Goal: Find specific page/section: Find specific page/section

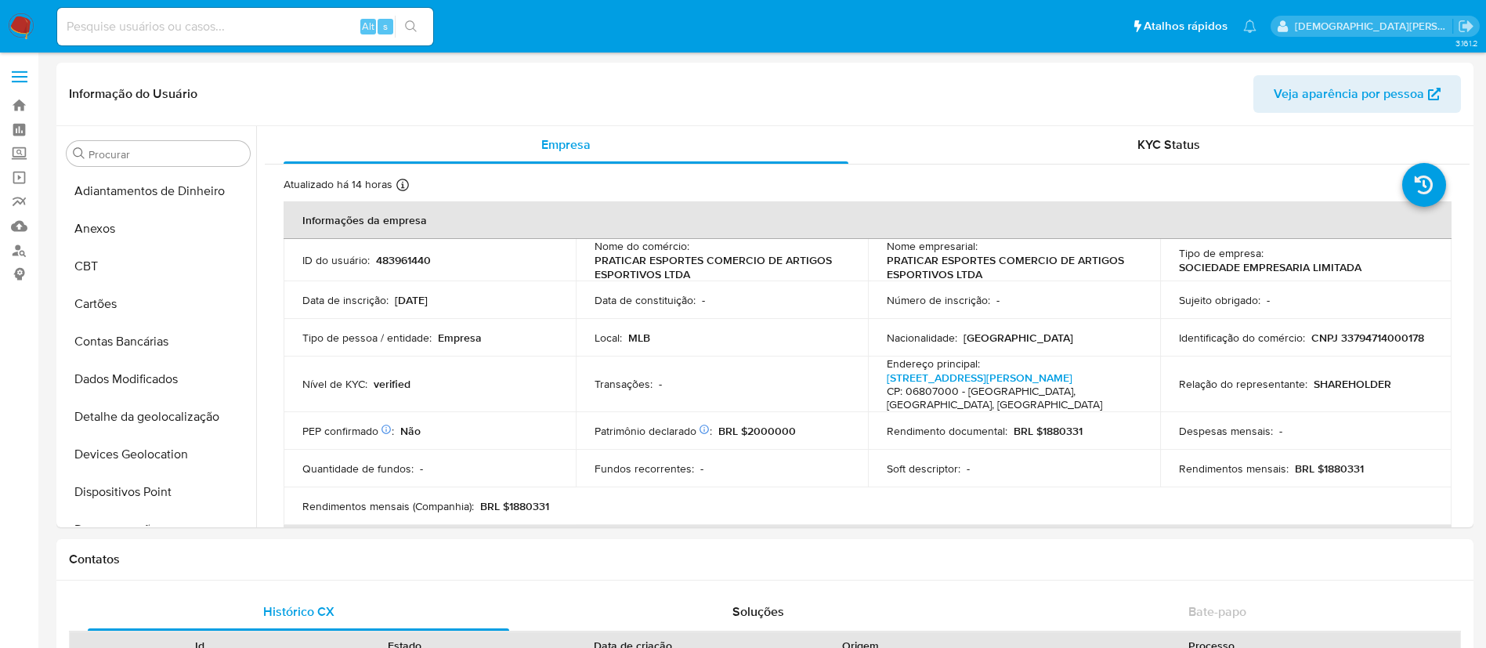
select select "10"
click at [164, 31] on input at bounding box center [245, 26] width 376 height 20
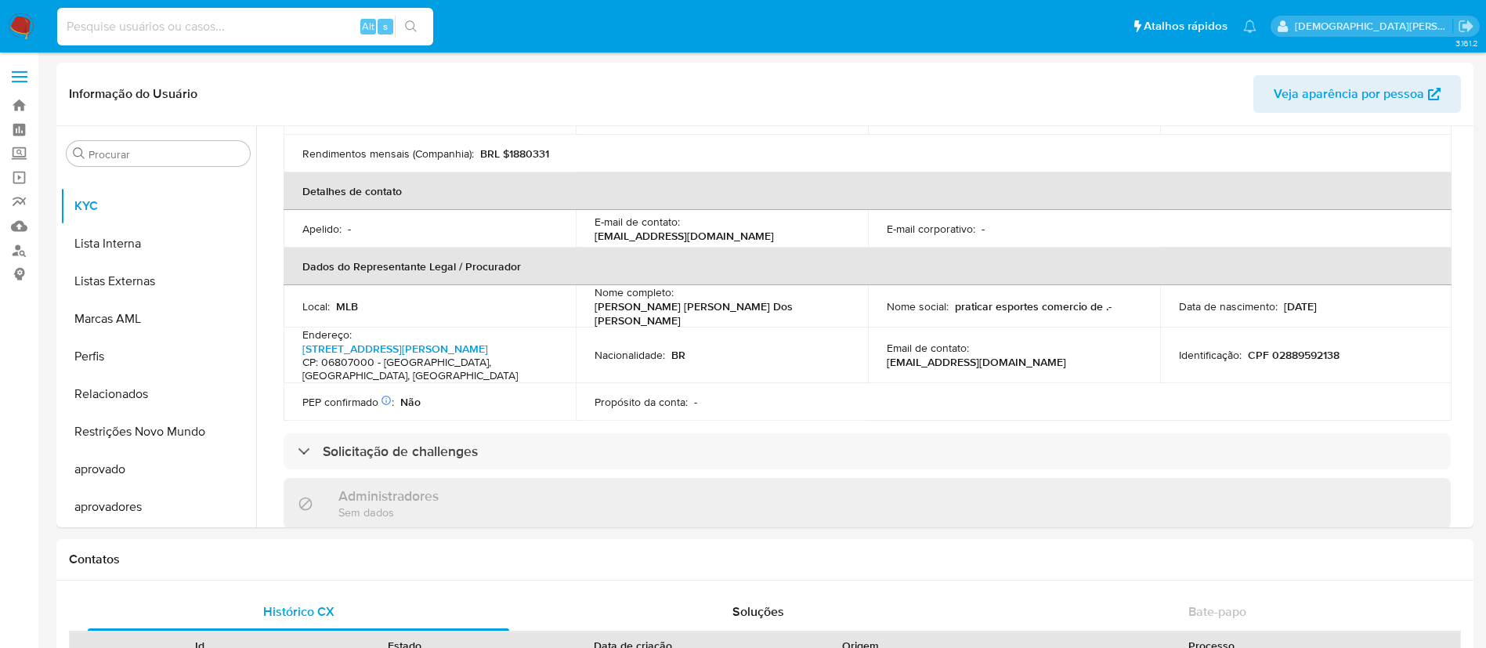
paste input "159700296"
type input "159700296"
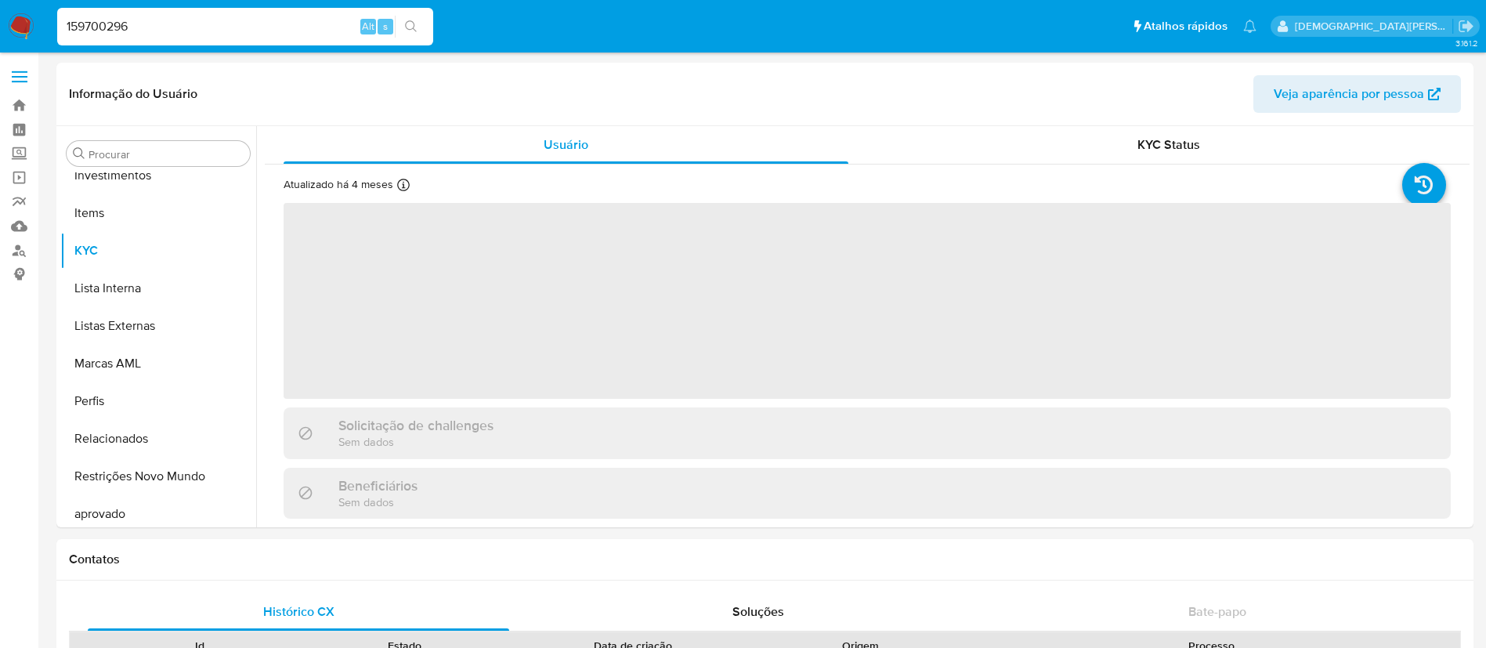
scroll to position [812, 0]
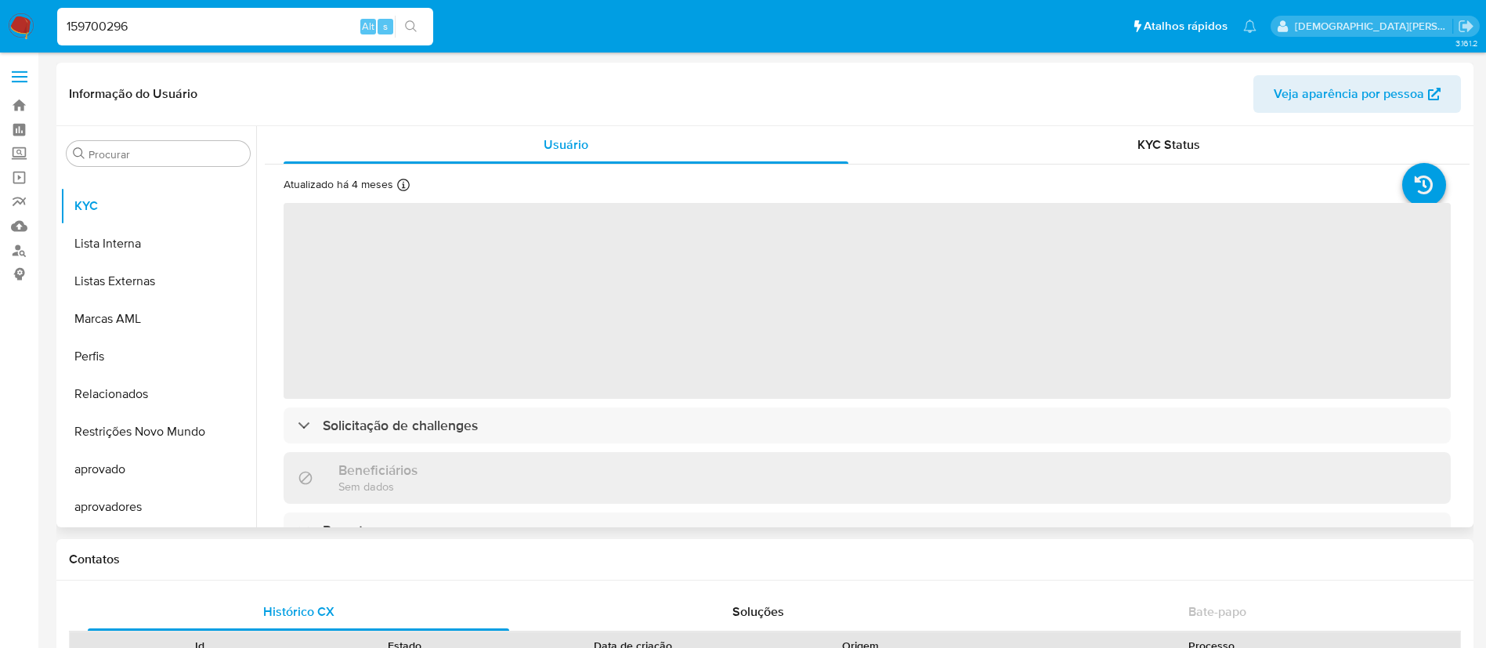
select select "10"
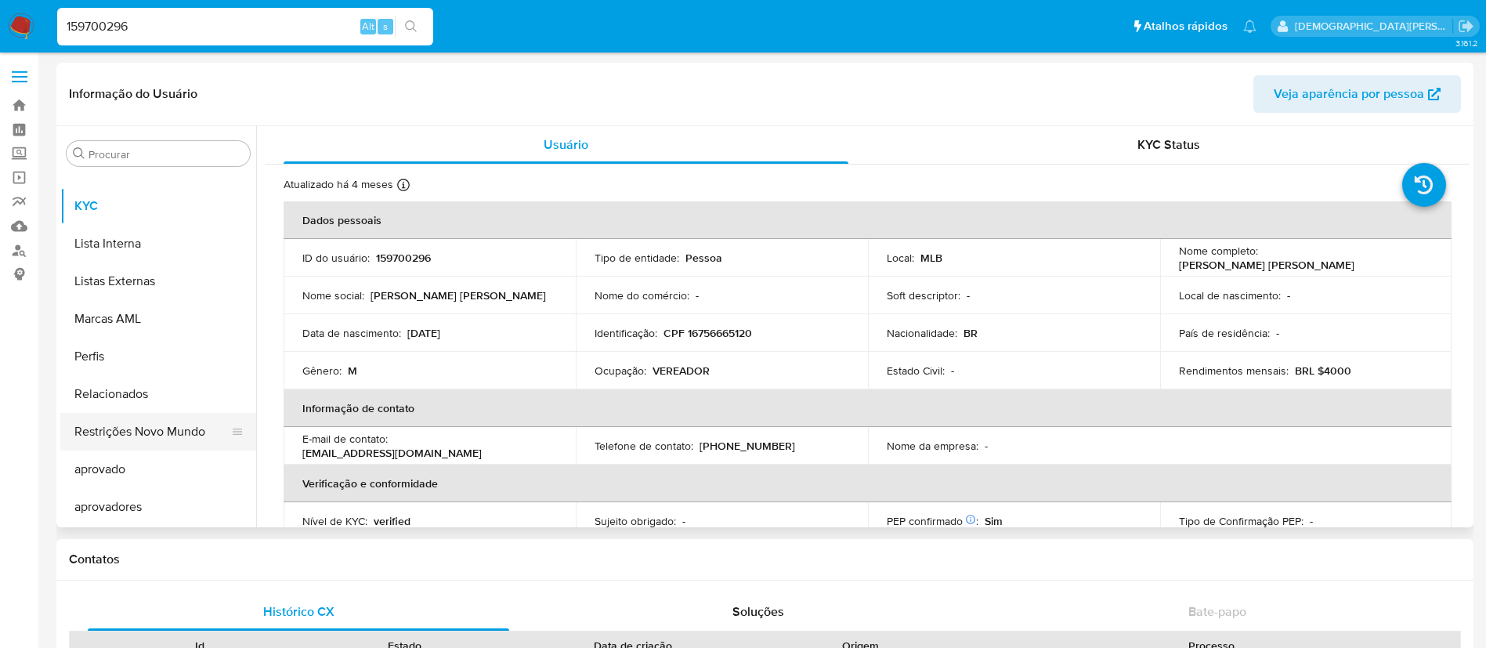
click at [180, 421] on button "Restrições Novo Mundo" at bounding box center [151, 432] width 183 height 38
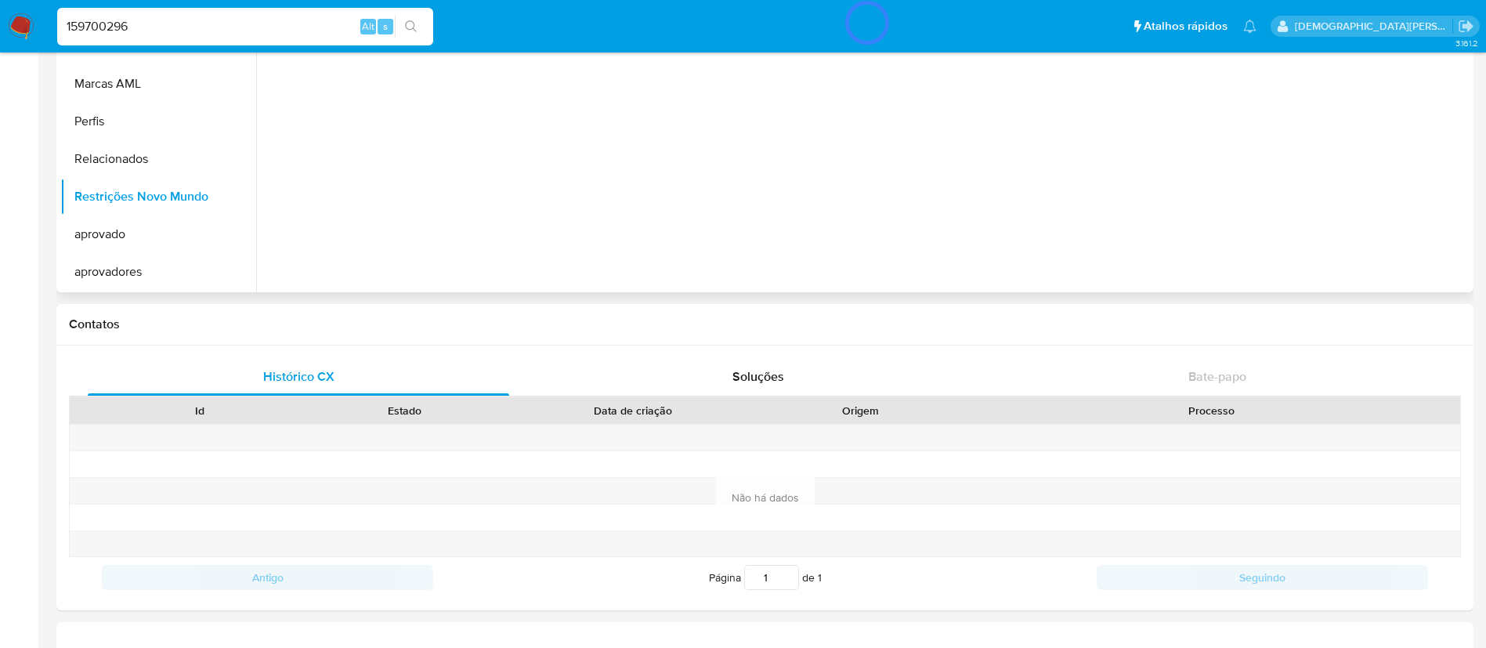
scroll to position [0, 0]
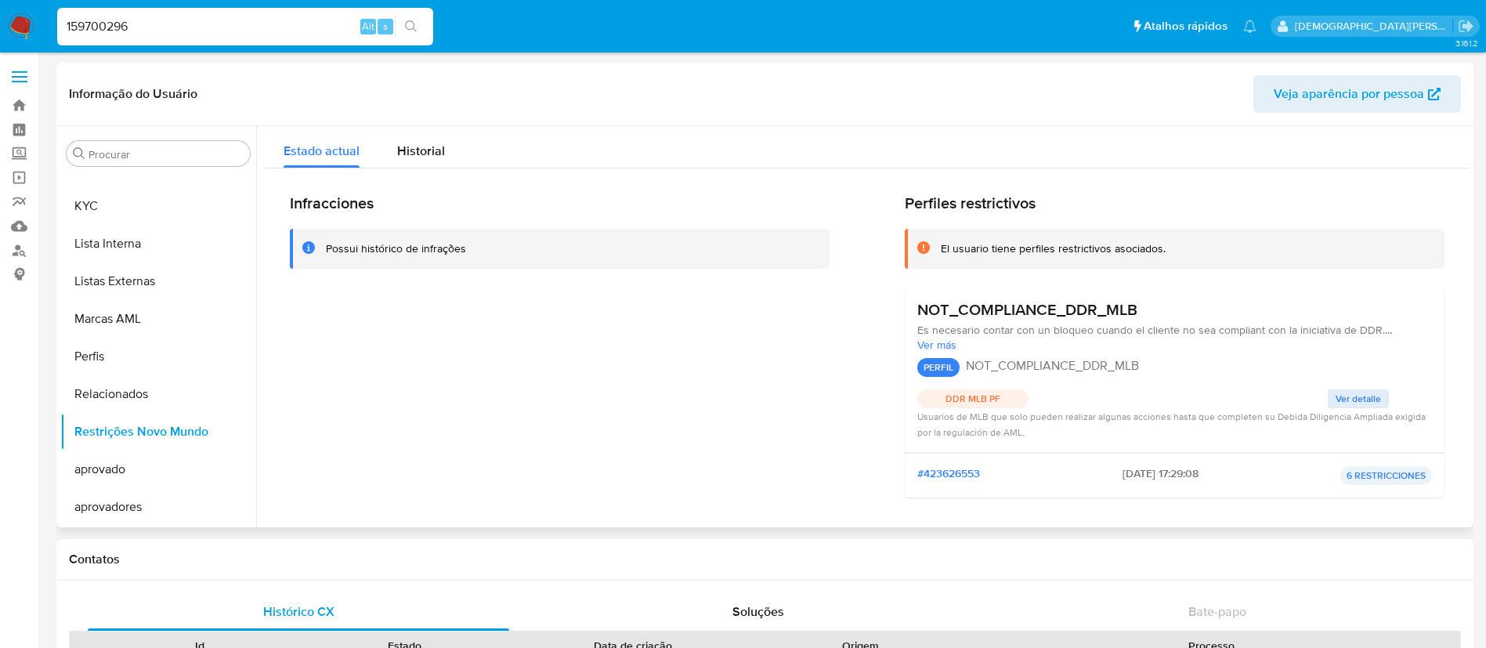
click at [1028, 361] on p "NOT_COMPLIANCE_DDR_MLB" at bounding box center [1052, 366] width 173 height 16
